Goal: Go to known website: Access a specific website the user already knows

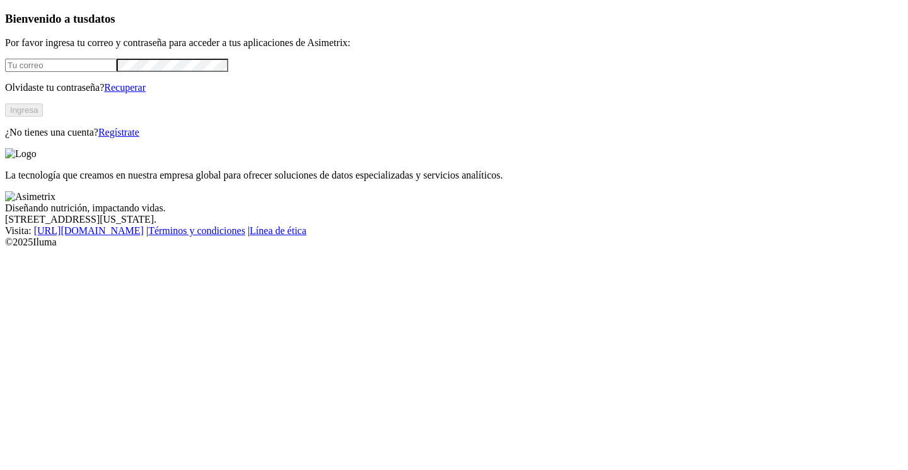
type input "[PERSON_NAME][EMAIL_ADDRESS][DOMAIN_NAME]"
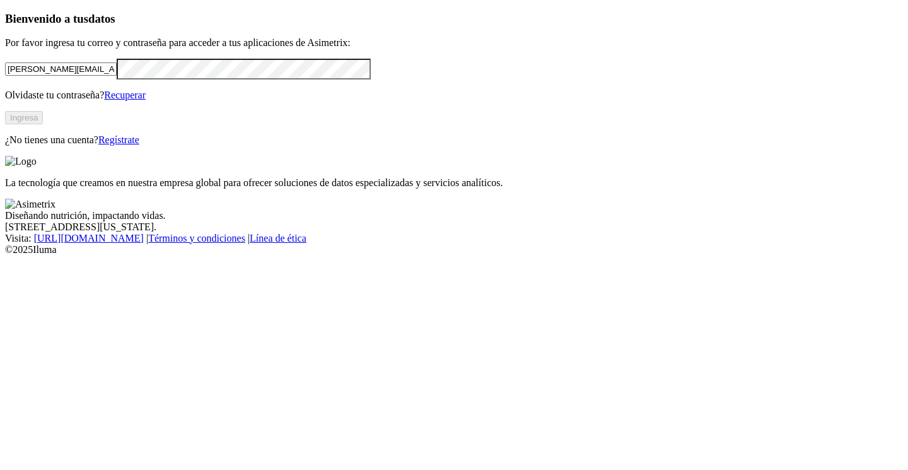
click at [43, 124] on button "Ingresa" at bounding box center [24, 117] width 38 height 13
